Goal: Check status: Check status

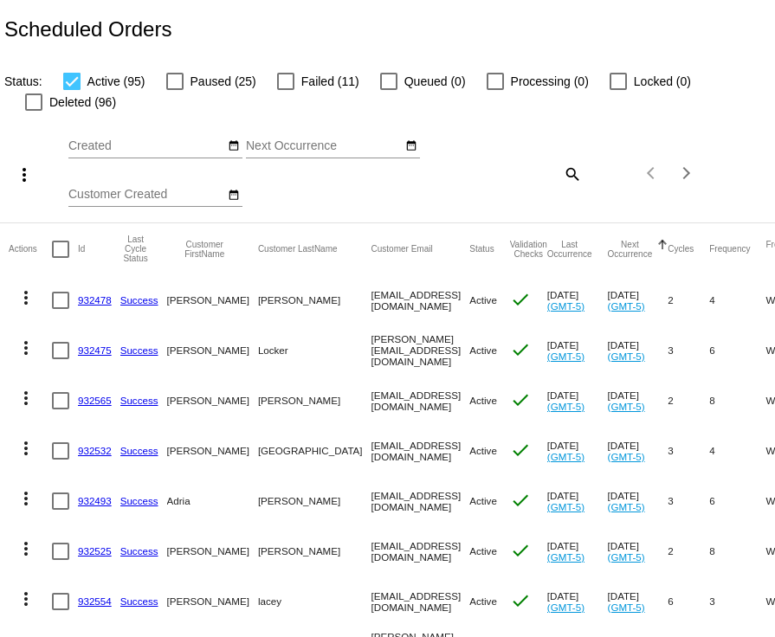
click at [582, 181] on div "Items per page: 20 1 - 20 of 95" at bounding box center [646, 173] width 128 height 48
click at [564, 179] on mat-icon "search" at bounding box center [571, 173] width 21 height 27
click at [506, 171] on input "Search" at bounding box center [518, 171] width 128 height 14
paste input "932497"
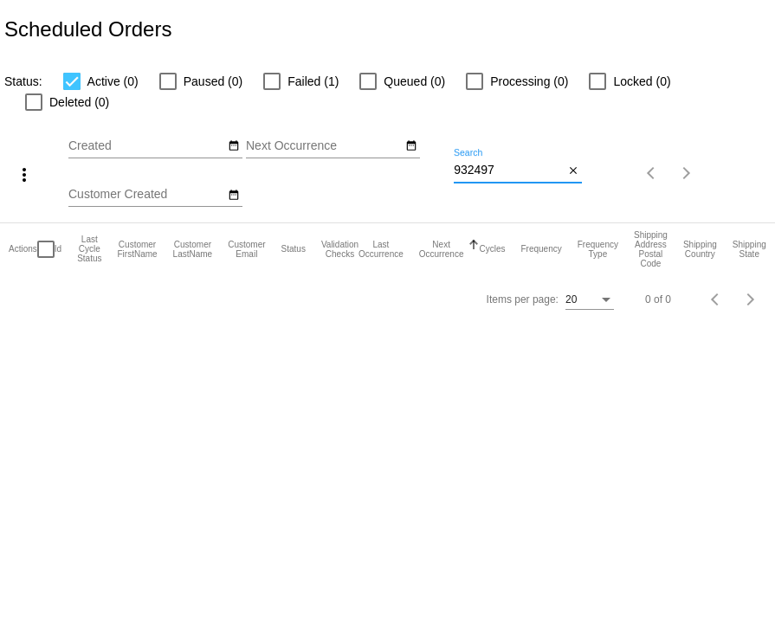
type input "932497"
click at [81, 86] on label "Active (0)" at bounding box center [100, 81] width 75 height 21
click at [72, 90] on input "Active (0)" at bounding box center [71, 90] width 1 height 1
checkbox input "false"
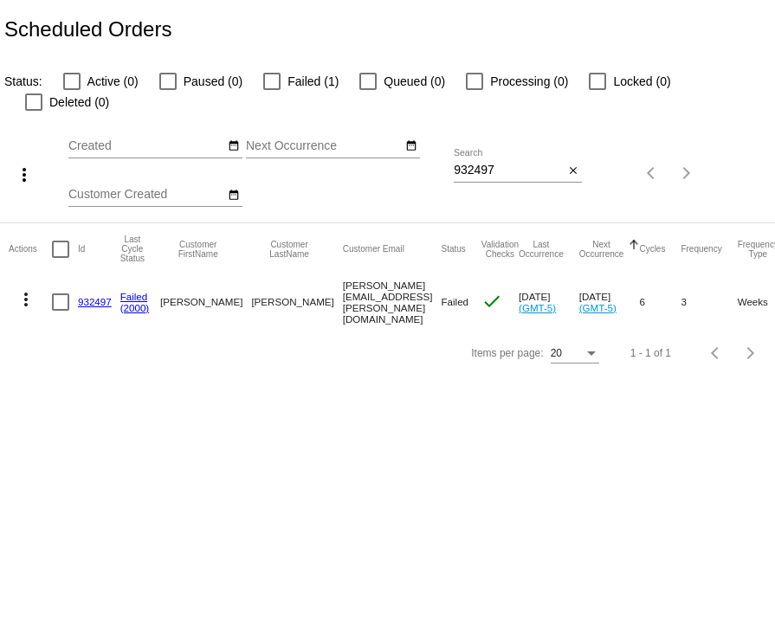
click at [291, 88] on span "Failed (1)" at bounding box center [312, 81] width 51 height 21
click at [272, 90] on input "Failed (1)" at bounding box center [271, 90] width 1 height 1
checkbox input "true"
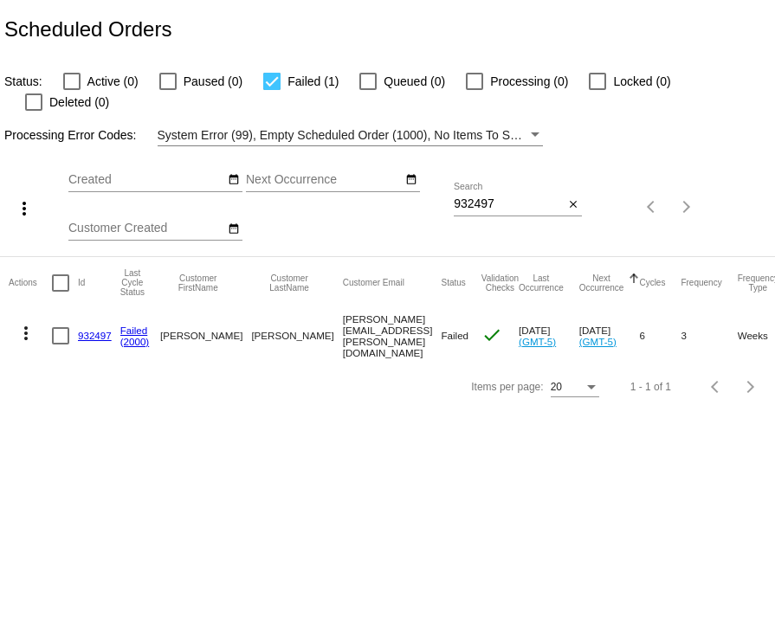
click at [92, 316] on mat-table "Actions Id Last Cycle Status Customer FirstName Customer LastName Customer Emai…" at bounding box center [387, 310] width 775 height 106
click at [91, 330] on link "932497" at bounding box center [95, 335] width 34 height 11
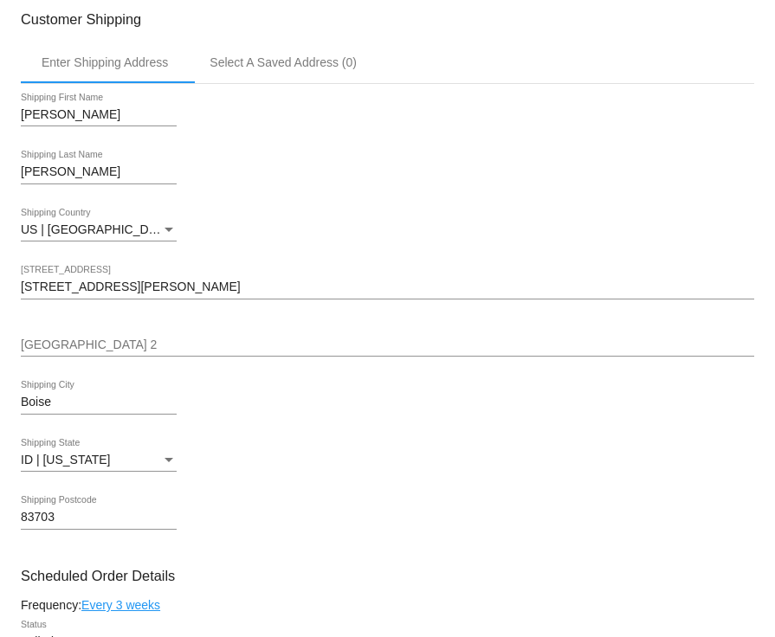
scroll to position [491, 0]
